Goal: Task Accomplishment & Management: Manage account settings

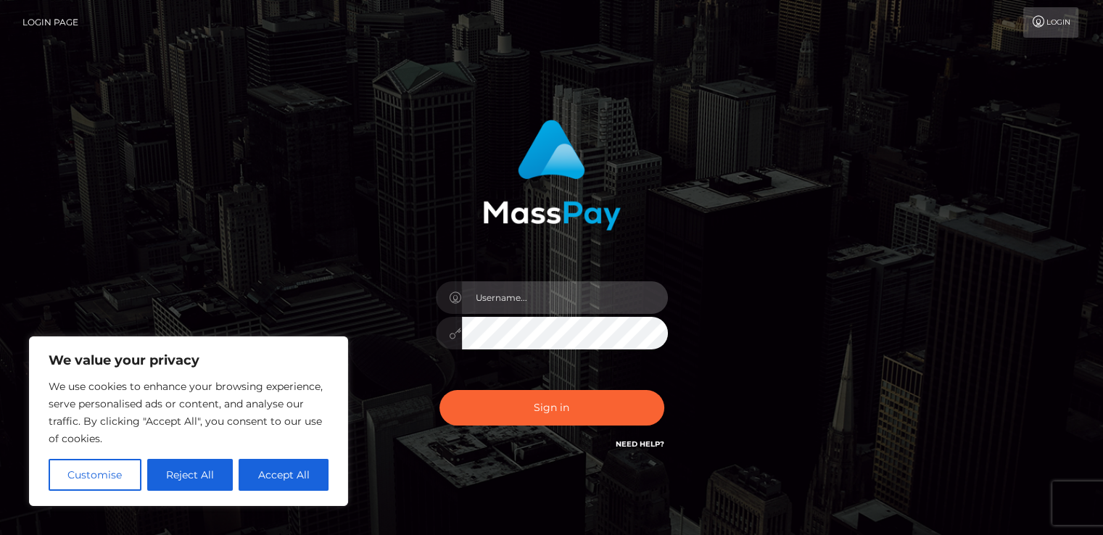
click at [501, 297] on input "text" at bounding box center [565, 297] width 206 height 33
type input "[EMAIL_ADDRESS][DOMAIN_NAME]"
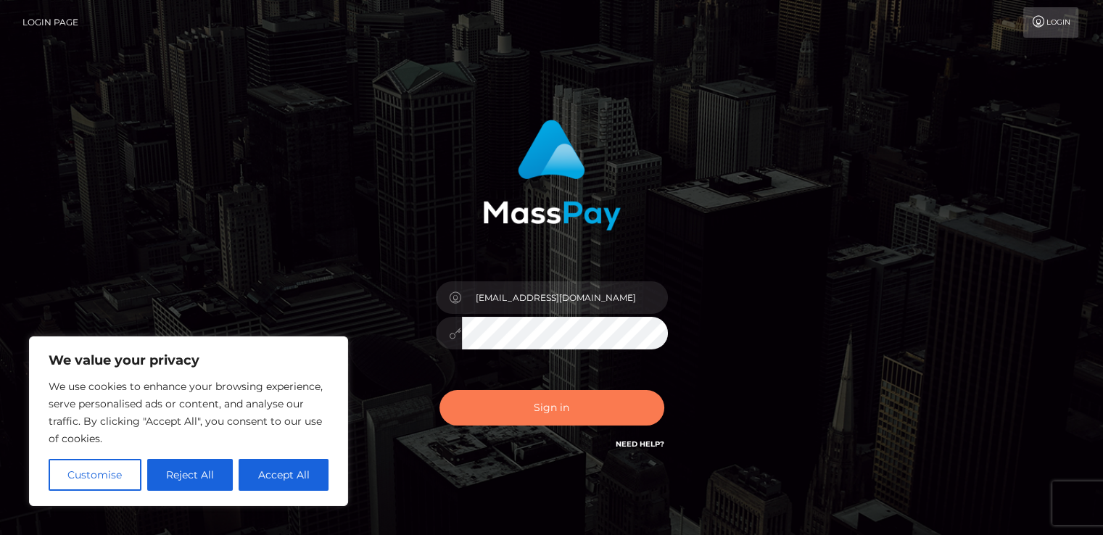
click at [543, 405] on button "Sign in" at bounding box center [552, 408] width 225 height 36
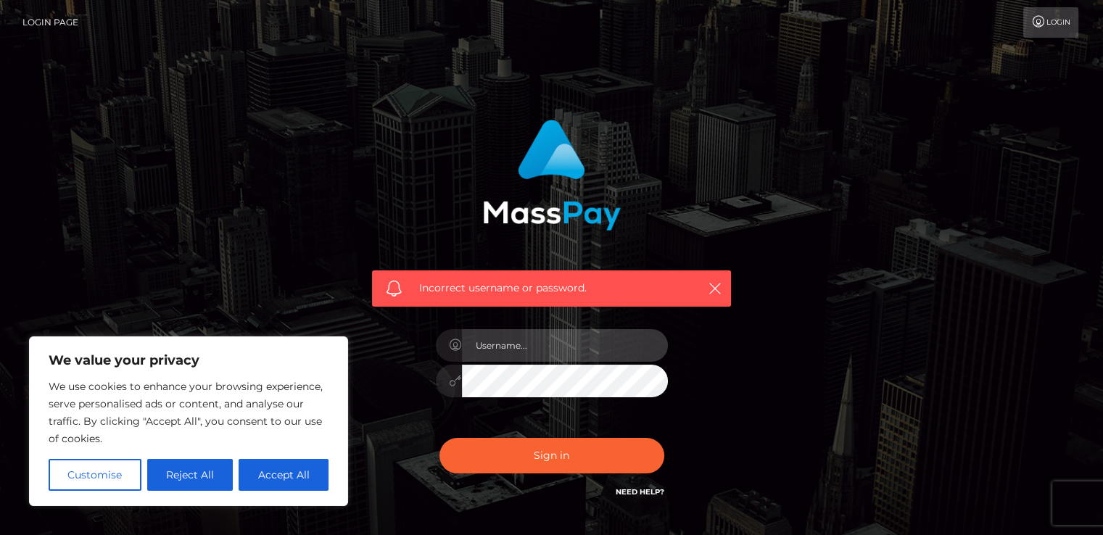
click at [551, 354] on input "text" at bounding box center [565, 345] width 206 height 33
type input "majesticqueens69@gmail.com"
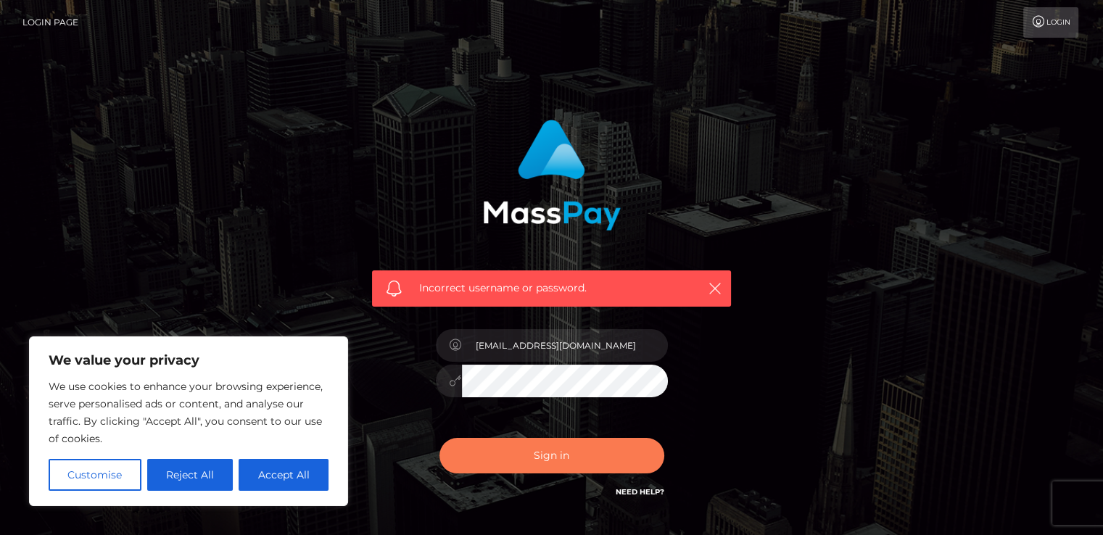
click at [551, 450] on button "Sign in" at bounding box center [552, 456] width 225 height 36
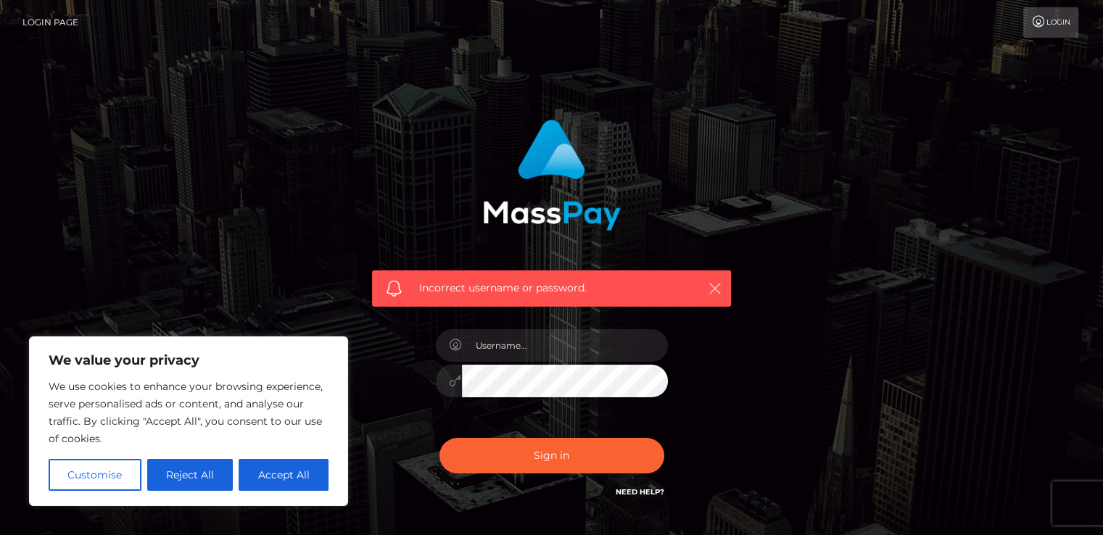
click at [715, 286] on icon "button" at bounding box center [715, 288] width 15 height 15
